Goal: Information Seeking & Learning: Compare options

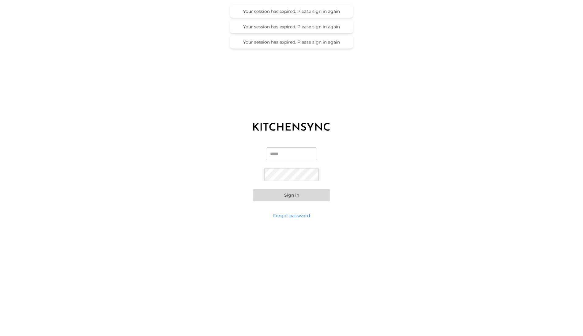
type input "**********"
click at [287, 196] on button "Sign in" at bounding box center [291, 195] width 77 height 12
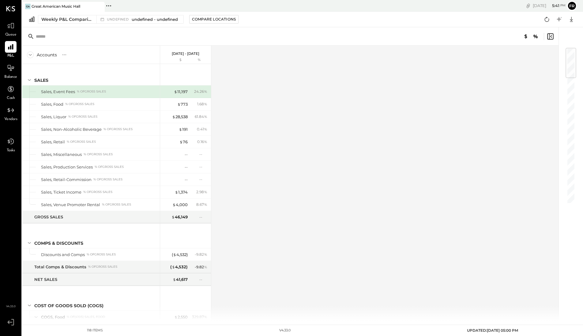
scroll to position [1075, 0]
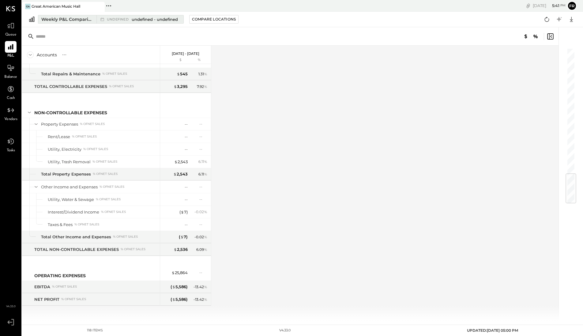
click at [108, 20] on span "undefined" at bounding box center [118, 19] width 23 height 3
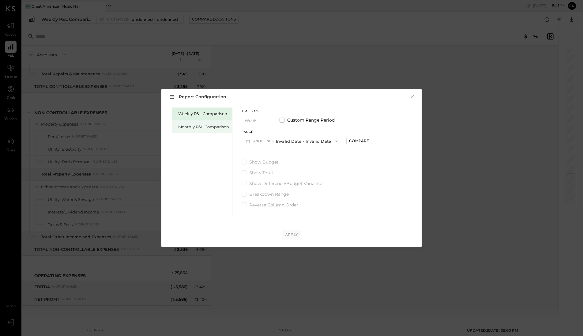
click at [213, 126] on div "Monthly P&L Comparison" at bounding box center [203, 127] width 51 height 6
click at [258, 142] on span "M09" at bounding box center [257, 141] width 9 height 5
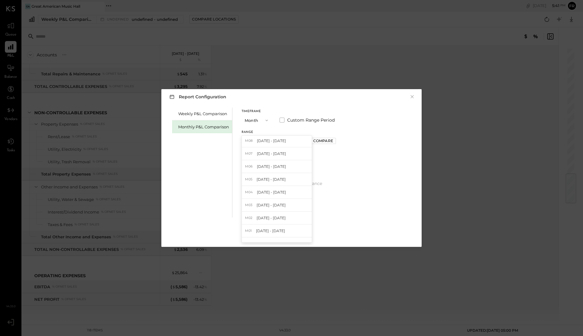
scroll to position [0, 0]
click at [300, 156] on div "M08 [DATE] - [DATE]" at bounding box center [277, 155] width 70 height 13
click at [323, 141] on div "Compare" at bounding box center [323, 140] width 20 height 5
click at [322, 142] on icon "button" at bounding box center [324, 141] width 4 height 4
click at [321, 142] on div "Compare" at bounding box center [323, 140] width 20 height 5
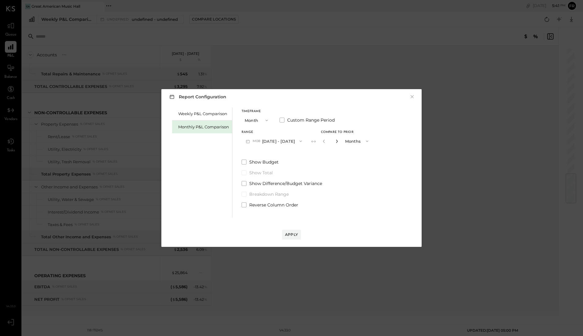
click at [335, 142] on icon "button" at bounding box center [337, 141] width 4 height 4
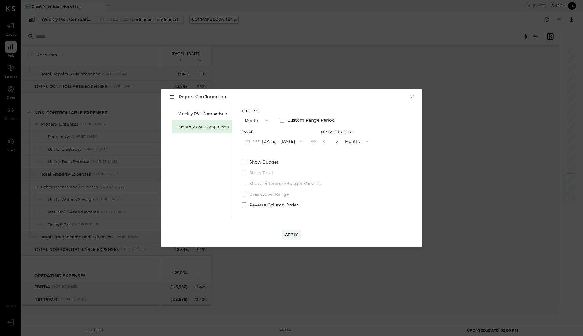
click at [335, 142] on icon "button" at bounding box center [337, 141] width 4 height 4
type input "*"
click at [291, 231] on button "Apply" at bounding box center [291, 235] width 19 height 10
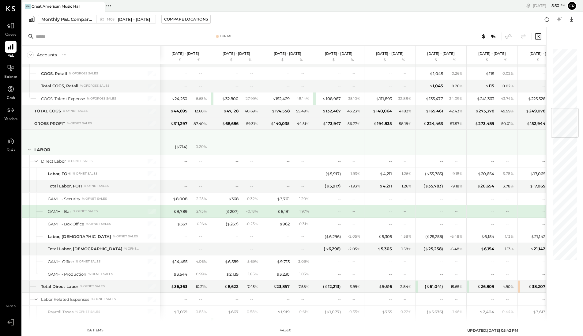
scroll to position [511, 0]
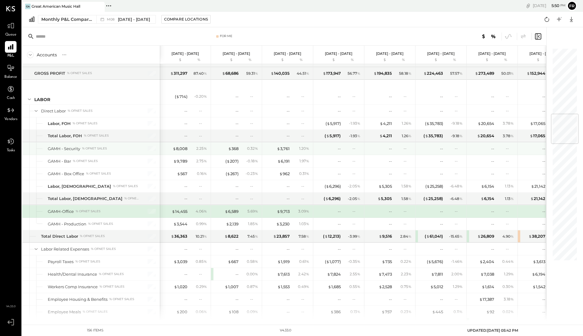
scroll to position [561, 0]
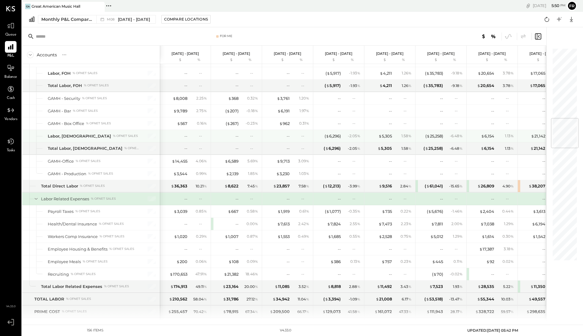
scroll to position [611, 0]
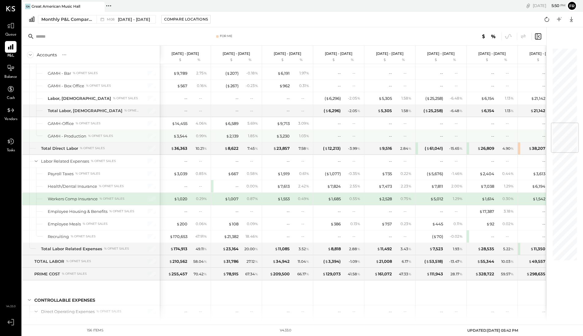
scroll to position [649, 0]
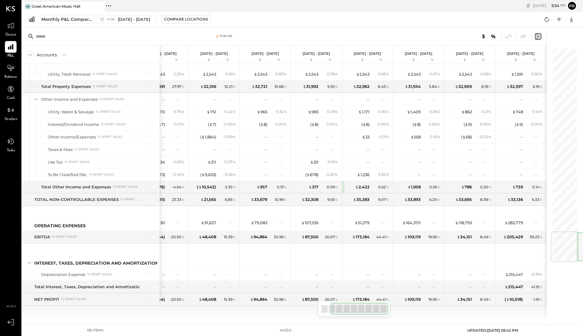
scroll to position [1551, 0]
drag, startPoint x: 572, startPoint y: 255, endPoint x: 573, endPoint y: 297, distance: 41.1
click at [573, 297] on div at bounding box center [561, 174] width 31 height 294
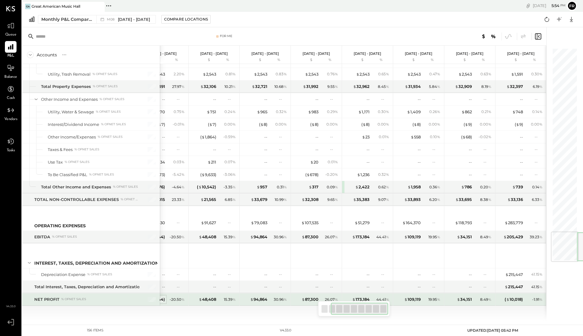
click at [164, 300] on div "( $ 23,744 )" at bounding box center [155, 300] width 20 height 6
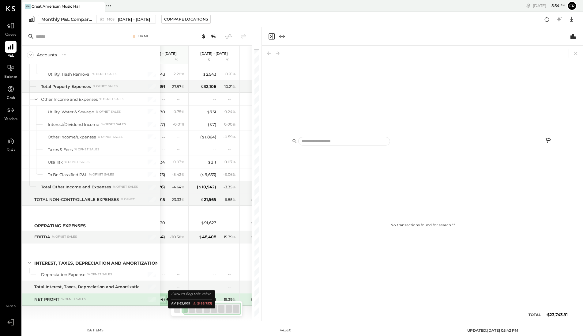
scroll to position [0, 68]
